Goal: Task Accomplishment & Management: Complete application form

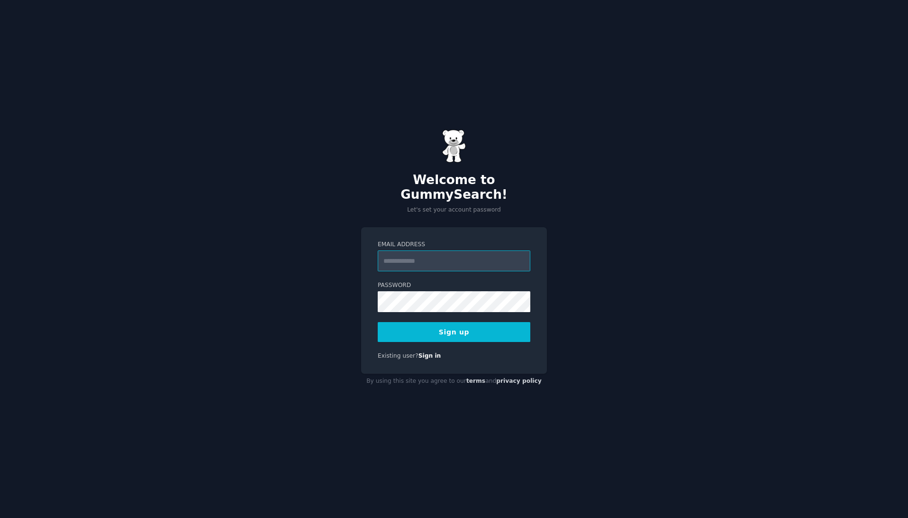
click at [470, 256] on input "Email Address" at bounding box center [454, 260] width 153 height 21
type input "**********"
click at [68, 300] on div "**********" at bounding box center [454, 259] width 908 height 518
click at [454, 327] on button "Sign up" at bounding box center [454, 332] width 153 height 20
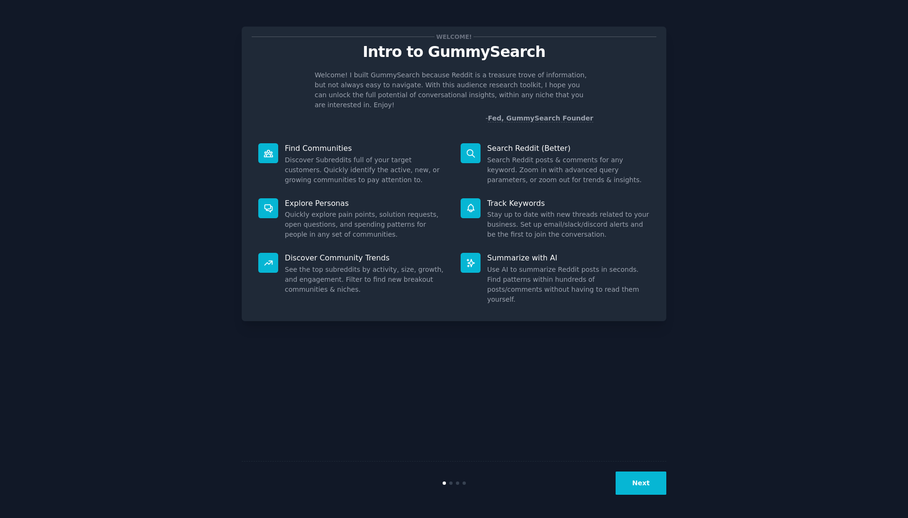
click at [639, 490] on button "Next" at bounding box center [641, 482] width 51 height 23
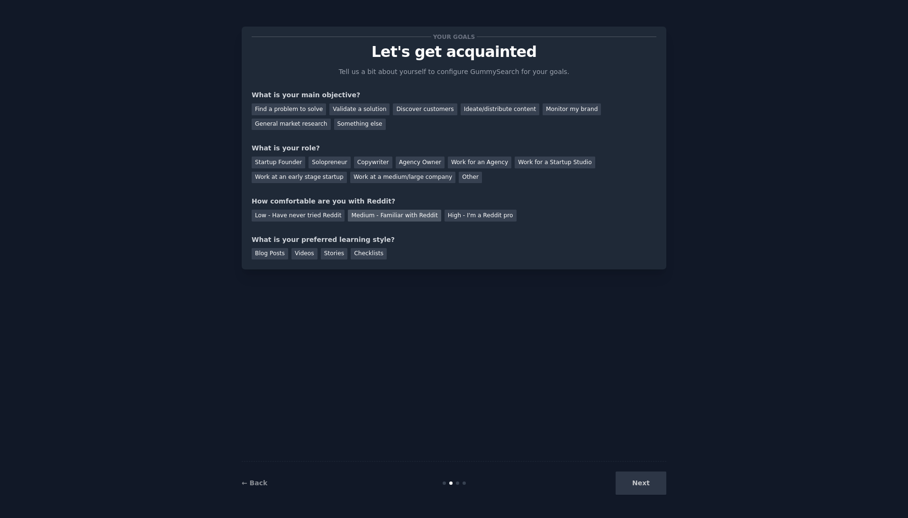
click at [377, 214] on div "Medium - Familiar with Reddit" at bounding box center [394, 216] width 93 height 12
click at [310, 162] on div "Solopreneur" at bounding box center [330, 162] width 42 height 12
click at [279, 164] on div "Startup Founder" at bounding box center [279, 162] width 54 height 12
click at [318, 162] on div "Solopreneur" at bounding box center [330, 162] width 42 height 12
click at [286, 107] on div "Find a problem to solve" at bounding box center [289, 109] width 74 height 12
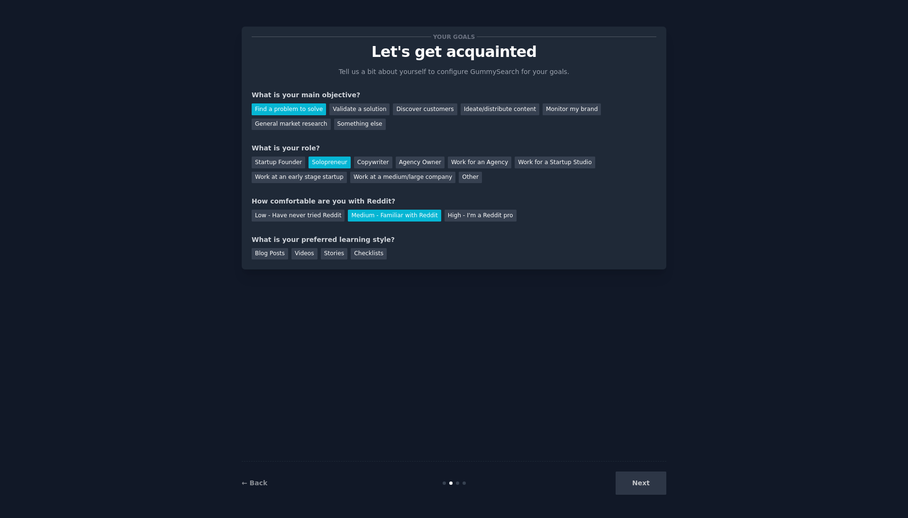
click at [649, 487] on div "Next" at bounding box center [596, 482] width 142 height 23
click at [276, 253] on div "Blog Posts" at bounding box center [270, 254] width 37 height 12
click at [642, 483] on button "Next" at bounding box center [641, 482] width 51 height 23
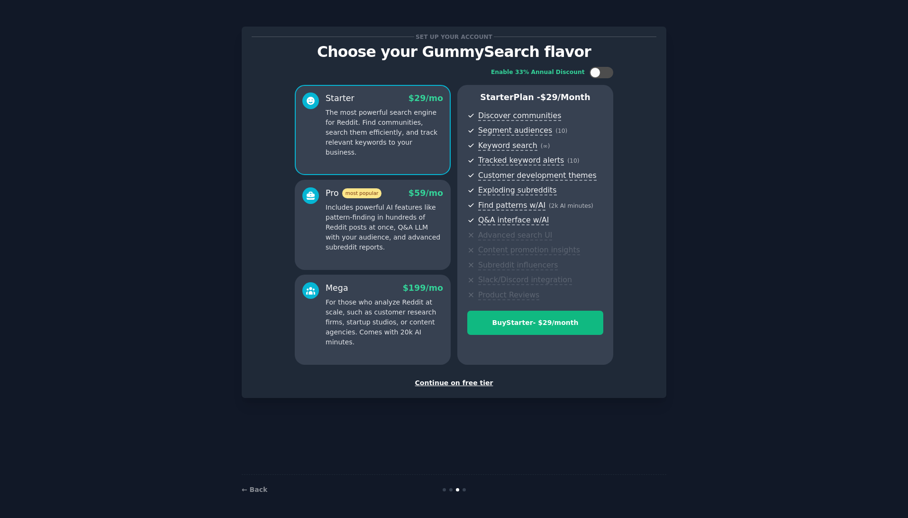
click at [450, 385] on div "Continue on free tier" at bounding box center [454, 383] width 405 height 10
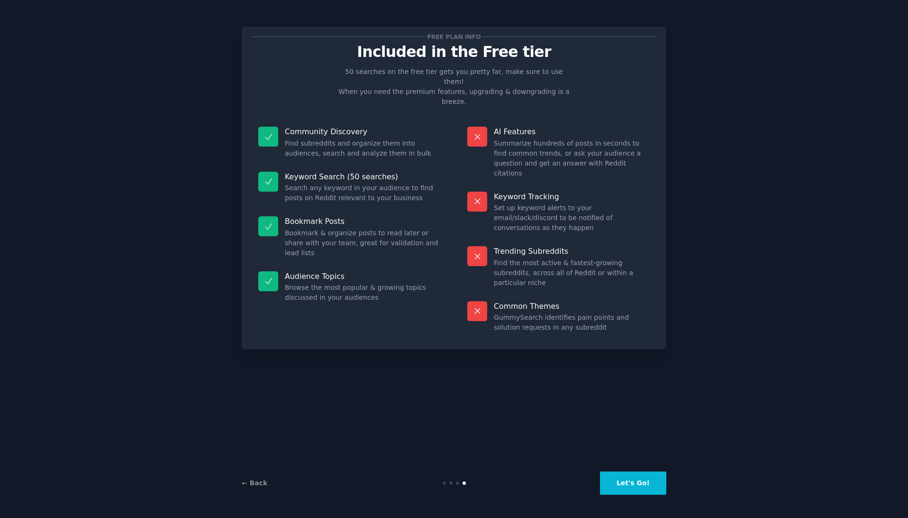
click at [635, 486] on button "Let's Go!" at bounding box center [633, 482] width 66 height 23
